Goal: Task Accomplishment & Management: Manage account settings

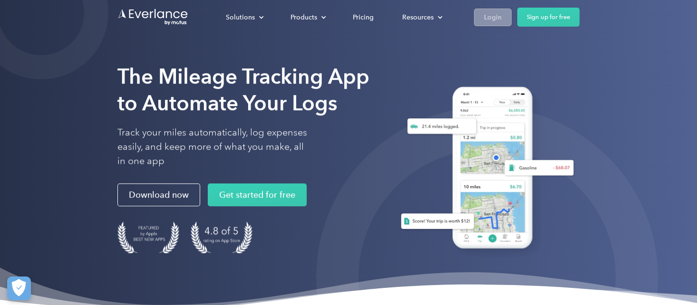
click at [499, 13] on div "Login" at bounding box center [493, 17] width 18 height 12
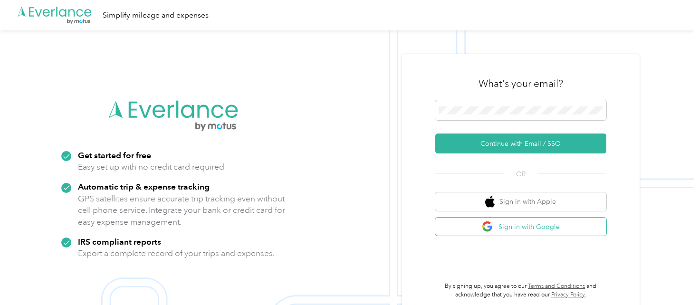
click at [503, 227] on button "Sign in with Google" at bounding box center [520, 227] width 171 height 19
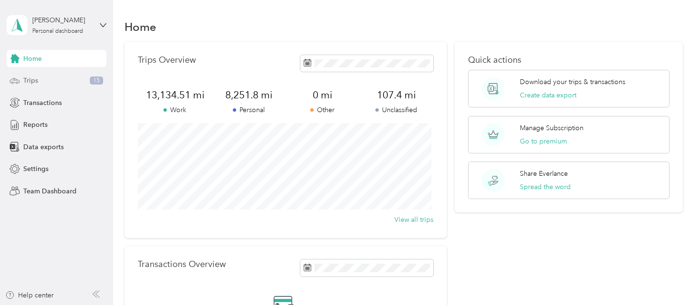
click at [83, 76] on div "Trips 15" at bounding box center [57, 80] width 100 height 17
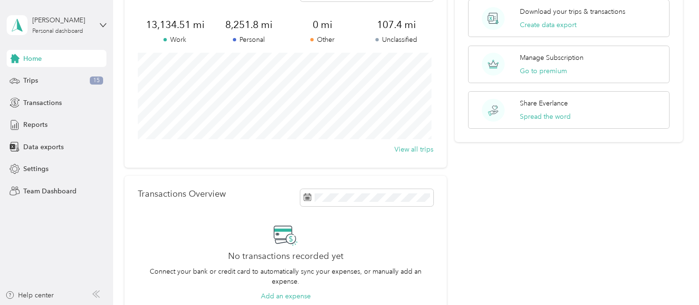
scroll to position [95, 0]
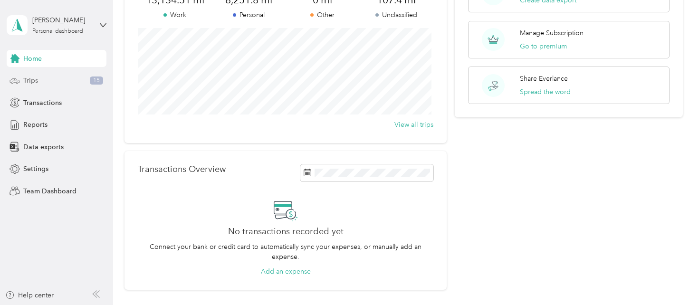
click at [25, 82] on span "Trips" at bounding box center [30, 81] width 15 height 10
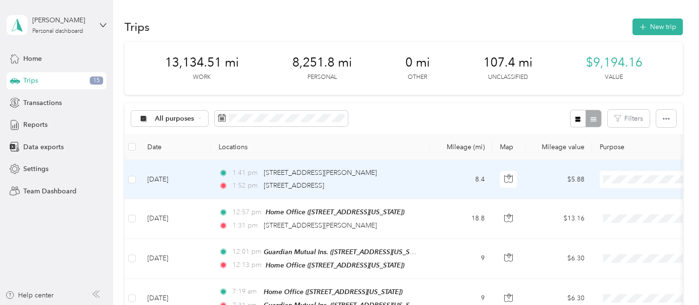
click at [411, 177] on div "1:41 pm [STREET_ADDRESS][PERSON_NAME]" at bounding box center [319, 173] width 200 height 10
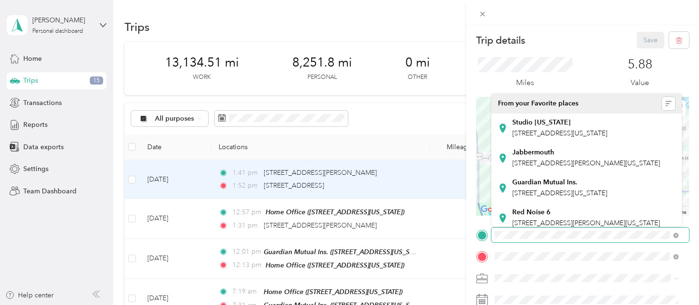
click at [470, 231] on form "Trip details Save This trip cannot be edited because it is either under review,…" at bounding box center [582, 233] width 233 height 403
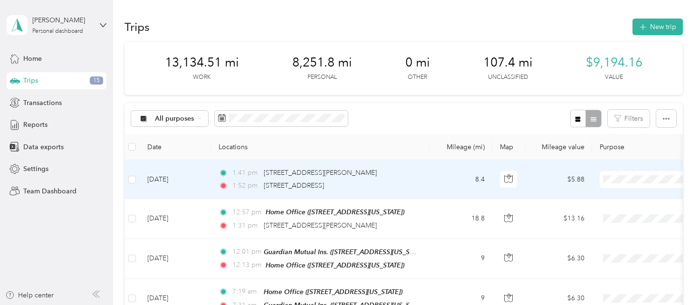
click at [417, 183] on div "1:52 pm [STREET_ADDRESS]" at bounding box center [319, 186] width 200 height 10
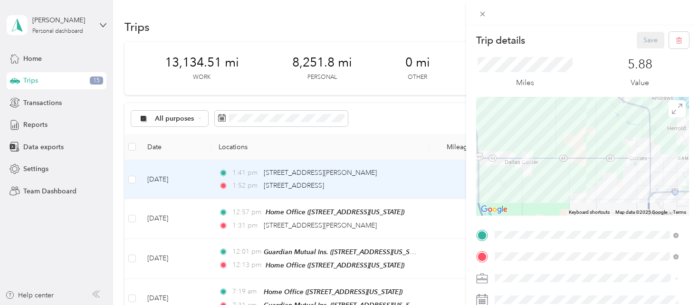
click at [561, 153] on span "[STREET_ADDRESS][US_STATE]" at bounding box center [559, 155] width 95 height 8
click at [641, 38] on button "Save" at bounding box center [651, 40] width 28 height 17
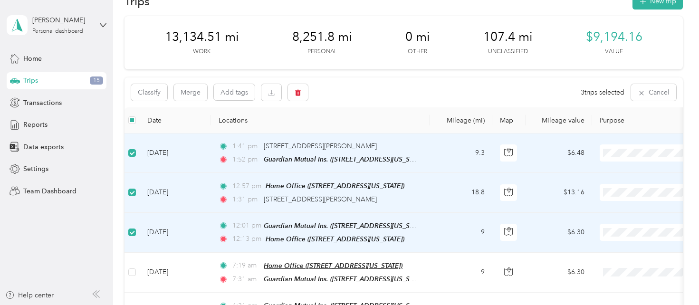
scroll to position [48, 0]
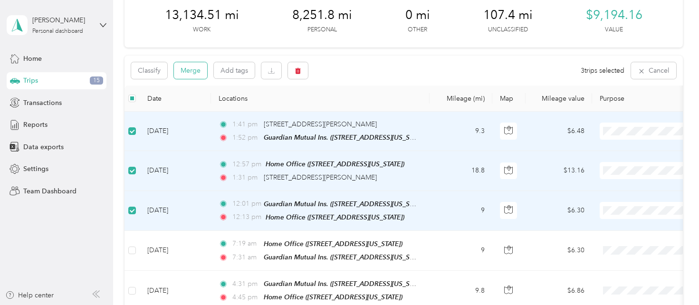
click at [184, 70] on button "Merge" at bounding box center [190, 70] width 33 height 17
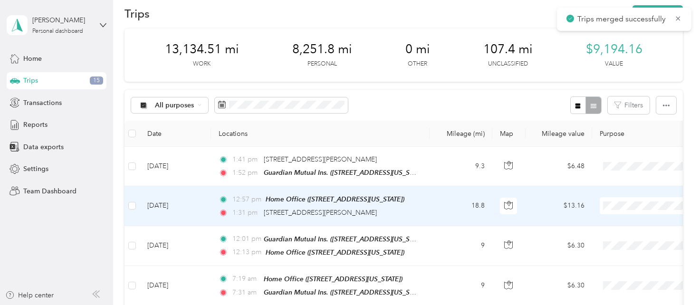
scroll to position [0, 0]
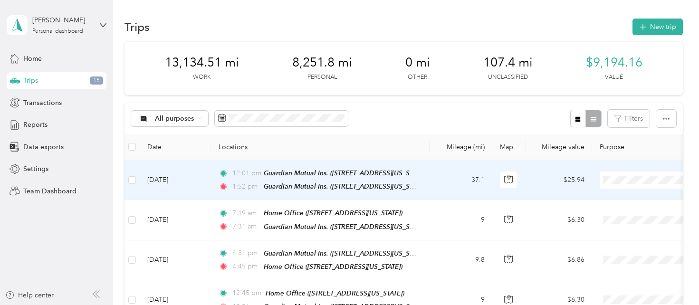
click at [627, 110] on span "GMI - Inspections" at bounding box center [649, 112] width 88 height 10
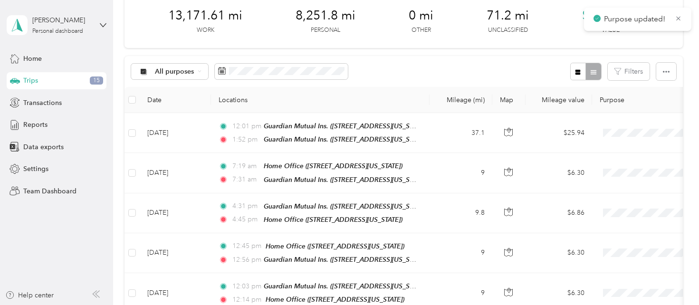
scroll to position [48, 0]
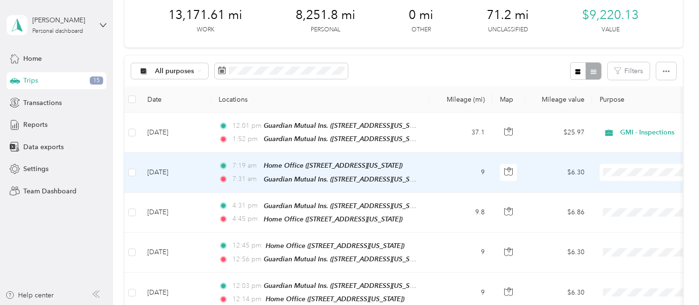
click at [623, 57] on span "Personal" at bounding box center [649, 53] width 88 height 10
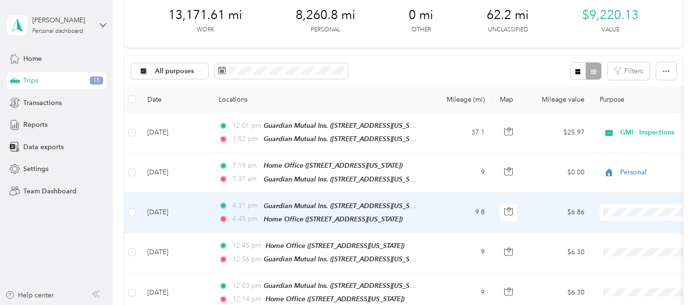
click at [637, 204] on span at bounding box center [659, 212] width 118 height 17
click at [613, 90] on span "Personal" at bounding box center [649, 92] width 88 height 10
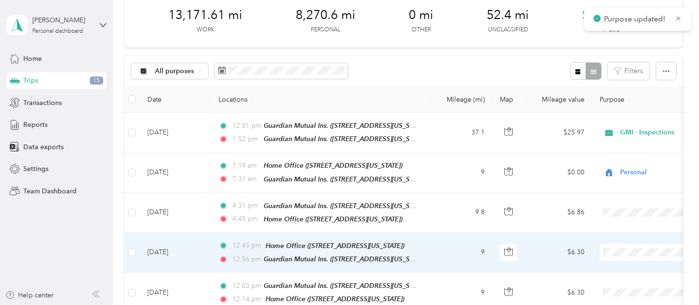
click at [632, 134] on li "Personal" at bounding box center [640, 130] width 118 height 17
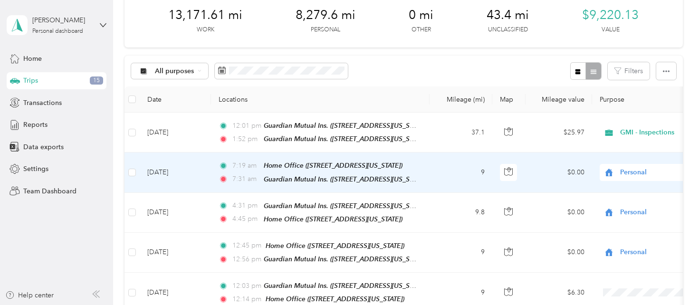
scroll to position [95, 0]
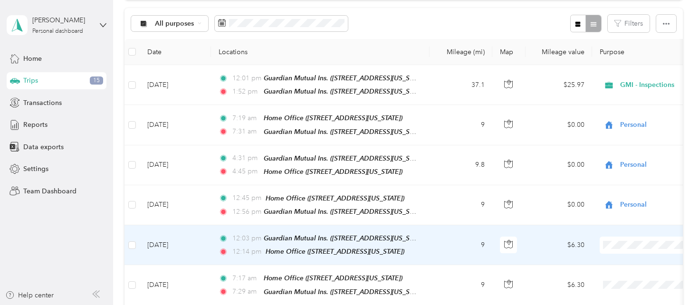
click at [618, 237] on span at bounding box center [659, 245] width 118 height 17
click at [625, 122] on span "Personal" at bounding box center [649, 122] width 88 height 10
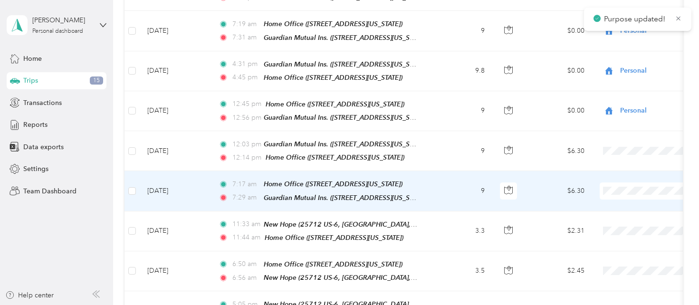
scroll to position [190, 0]
click at [623, 182] on span at bounding box center [659, 190] width 118 height 17
click at [623, 65] on span "Personal" at bounding box center [649, 66] width 88 height 10
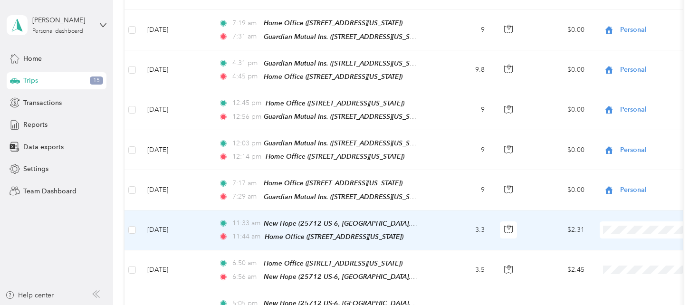
click at [611, 169] on span "New Hope" at bounding box center [649, 173] width 88 height 10
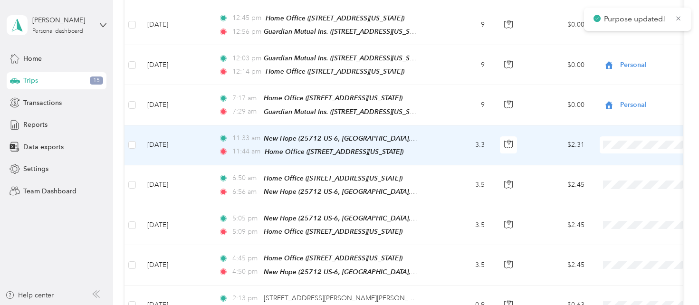
scroll to position [285, 0]
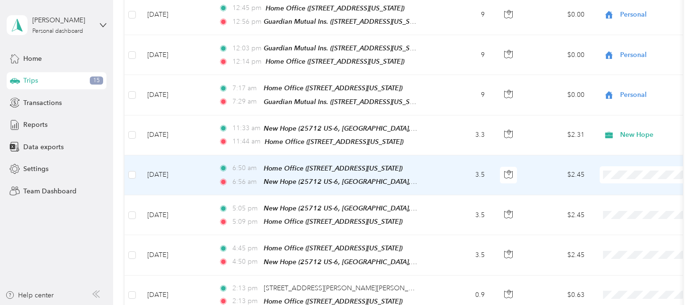
click at [615, 115] on span "New Hope" at bounding box center [649, 117] width 88 height 10
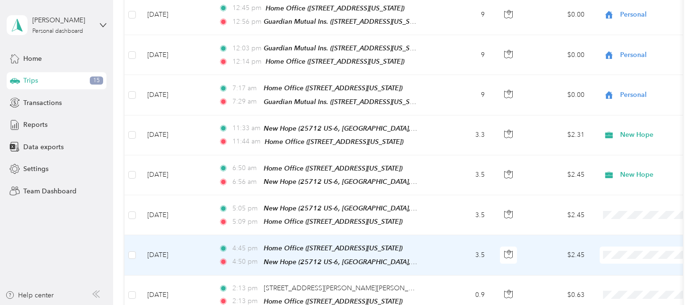
click at [612, 195] on span "New Hope" at bounding box center [649, 194] width 88 height 10
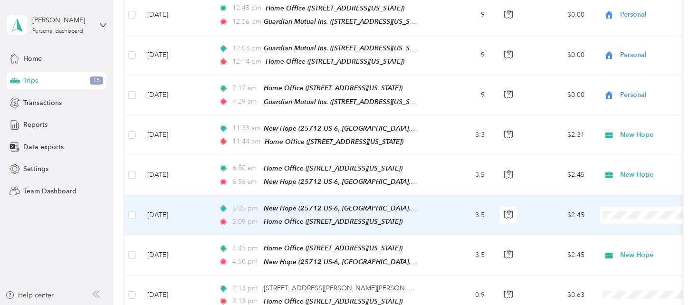
click at [629, 152] on span "New Hope" at bounding box center [649, 152] width 88 height 10
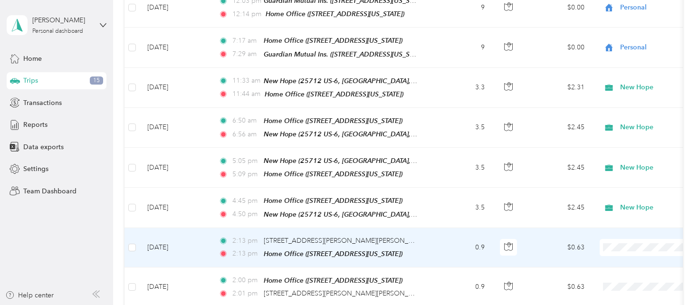
click at [633, 122] on li "Personal" at bounding box center [640, 117] width 118 height 17
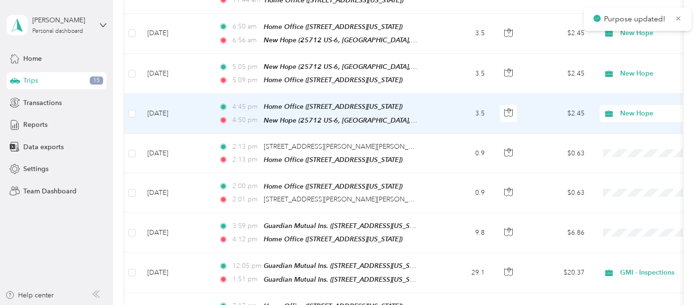
scroll to position [428, 0]
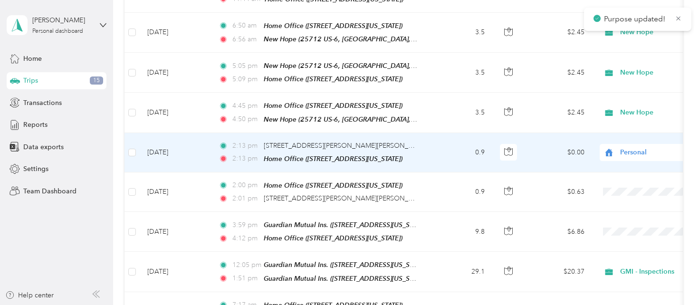
click at [617, 177] on span "Personal" at bounding box center [643, 177] width 77 height 10
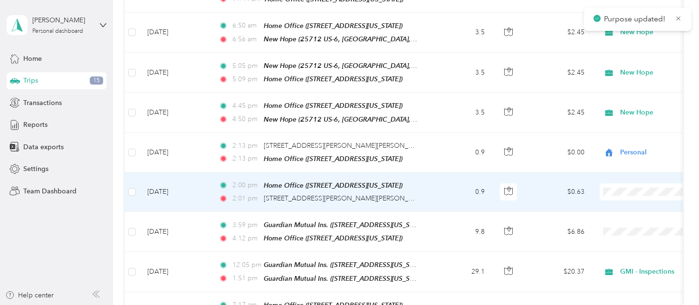
click at [618, 60] on span "Personal" at bounding box center [649, 64] width 88 height 10
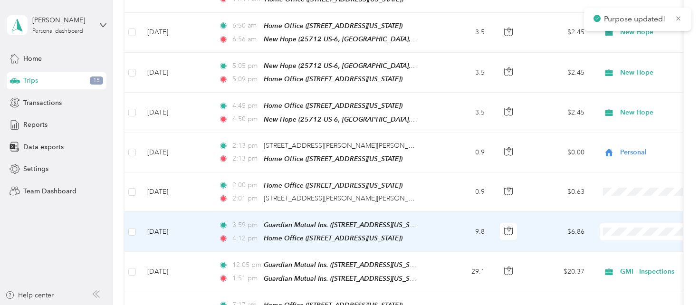
click at [629, 105] on li "Personal" at bounding box center [640, 103] width 118 height 17
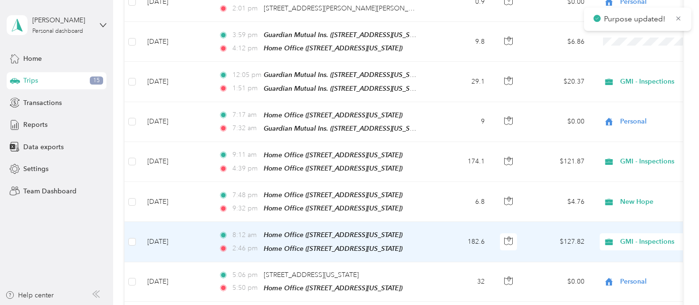
scroll to position [333, 0]
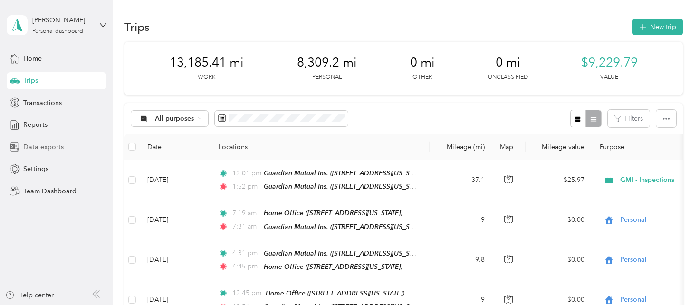
click at [36, 148] on span "Data exports" at bounding box center [43, 147] width 40 height 10
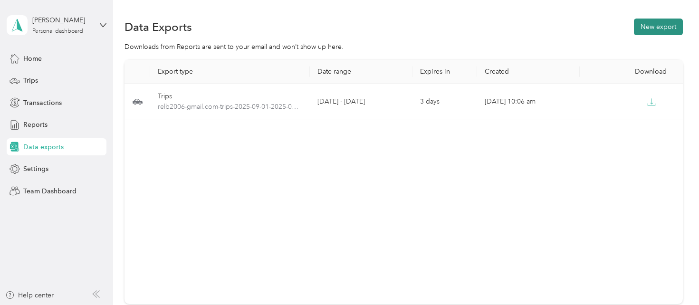
click at [647, 28] on button "New export" at bounding box center [658, 27] width 49 height 17
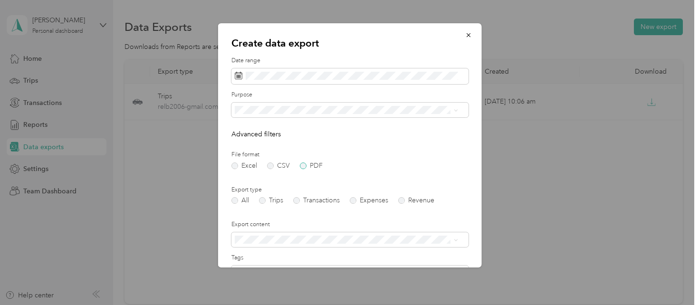
click at [302, 165] on label "PDF" at bounding box center [310, 166] width 23 height 7
click at [254, 190] on span "GMI - Claims" at bounding box center [257, 193] width 38 height 8
click at [264, 200] on label "Trips" at bounding box center [271, 200] width 24 height 7
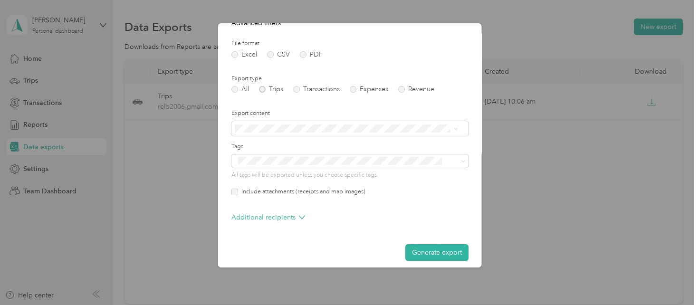
scroll to position [118, 0]
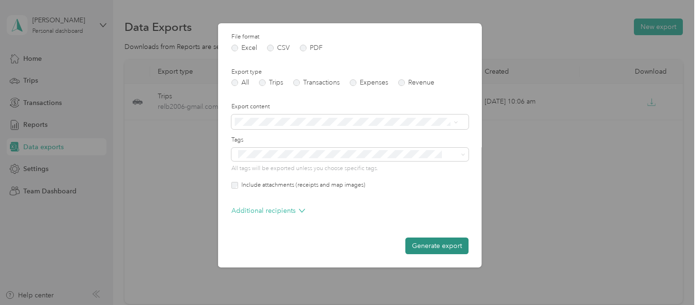
click at [435, 246] on button "Generate export" at bounding box center [436, 246] width 63 height 17
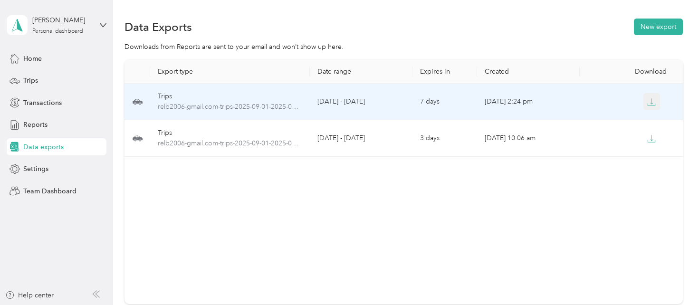
click at [647, 102] on icon "button" at bounding box center [651, 102] width 9 height 9
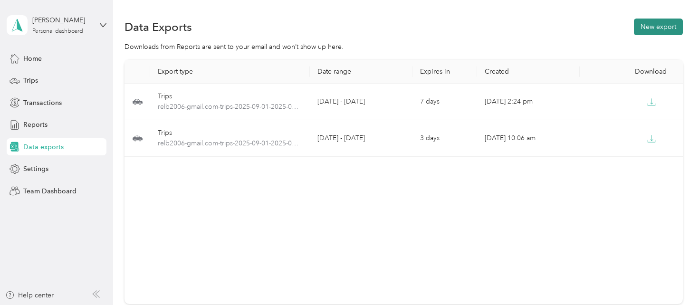
click at [652, 28] on button "New export" at bounding box center [658, 27] width 49 height 17
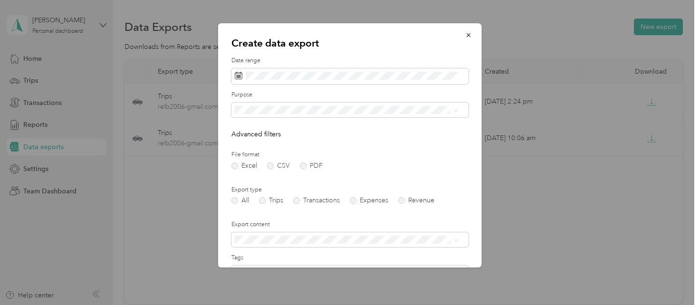
click at [257, 203] on li "GMI - Inspections" at bounding box center [346, 205] width 230 height 17
click at [303, 165] on label "PDF" at bounding box center [310, 166] width 23 height 7
click at [260, 206] on form "Date range Purpose Advanced filters File format Excel CSV PDF Export type All T…" at bounding box center [349, 215] width 237 height 316
click at [263, 200] on label "Trips" at bounding box center [271, 200] width 24 height 7
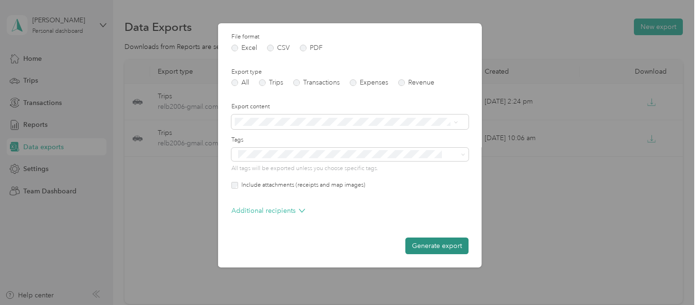
click at [452, 244] on button "Generate export" at bounding box center [436, 246] width 63 height 17
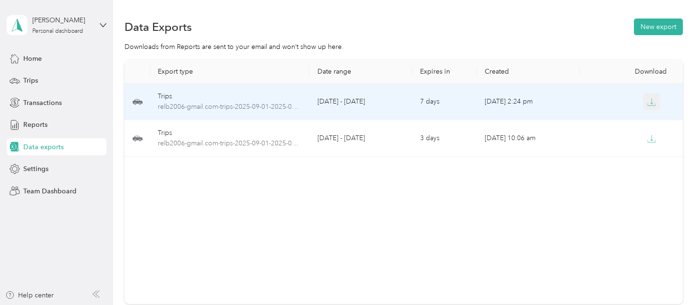
click at [651, 101] on icon "button" at bounding box center [652, 101] width 3 height 6
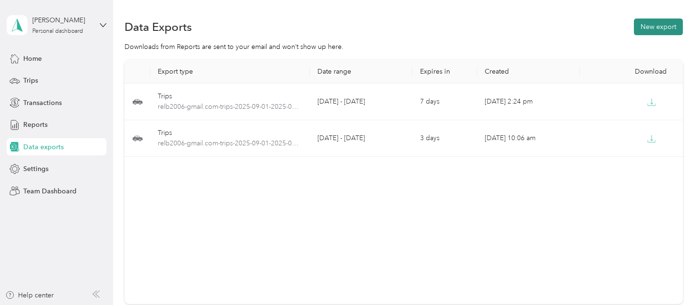
click at [652, 26] on button "New export" at bounding box center [658, 27] width 49 height 17
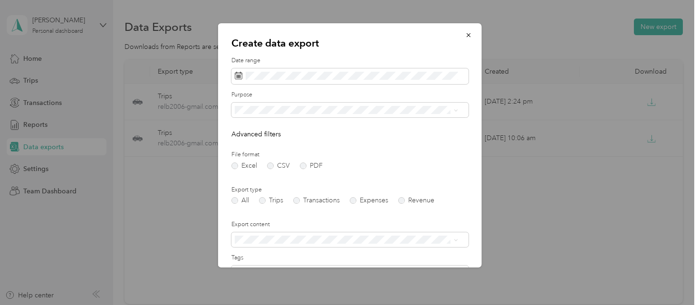
click at [267, 176] on span "GMI - Misc" at bounding box center [254, 177] width 32 height 8
click at [305, 166] on label "PDF" at bounding box center [310, 166] width 23 height 7
click at [272, 197] on label "Trips" at bounding box center [271, 200] width 24 height 7
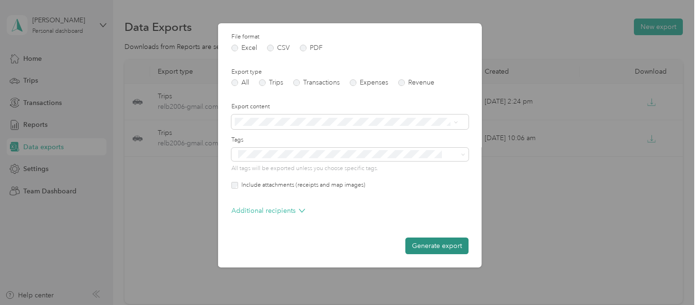
click at [432, 244] on button "Generate export" at bounding box center [436, 246] width 63 height 17
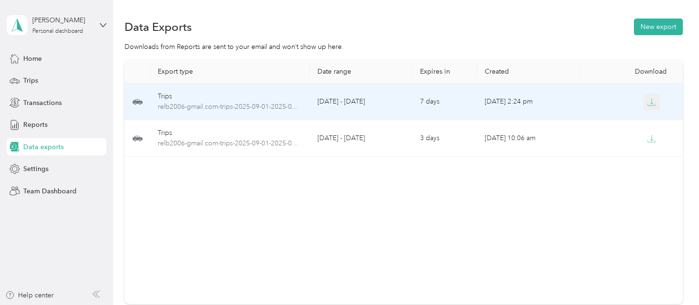
click at [651, 102] on icon "button" at bounding box center [651, 102] width 9 height 9
